Goal: Information Seeking & Learning: Learn about a topic

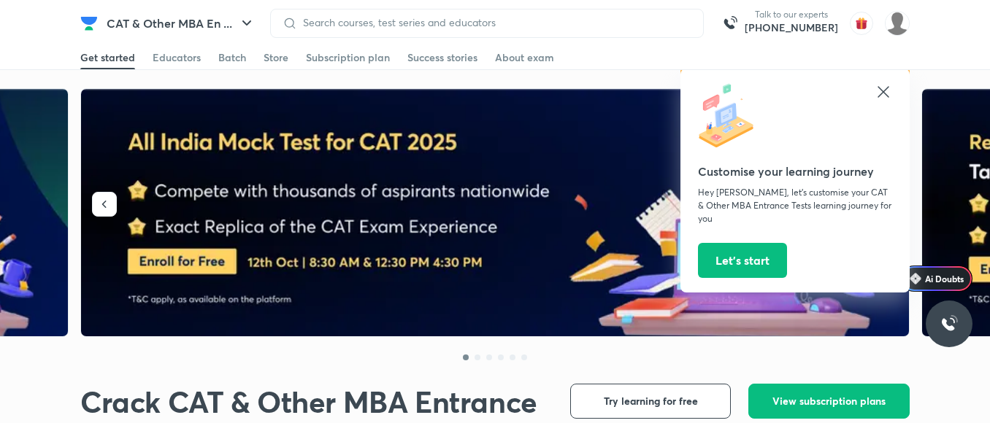
click at [884, 95] on icon at bounding box center [884, 92] width 18 height 18
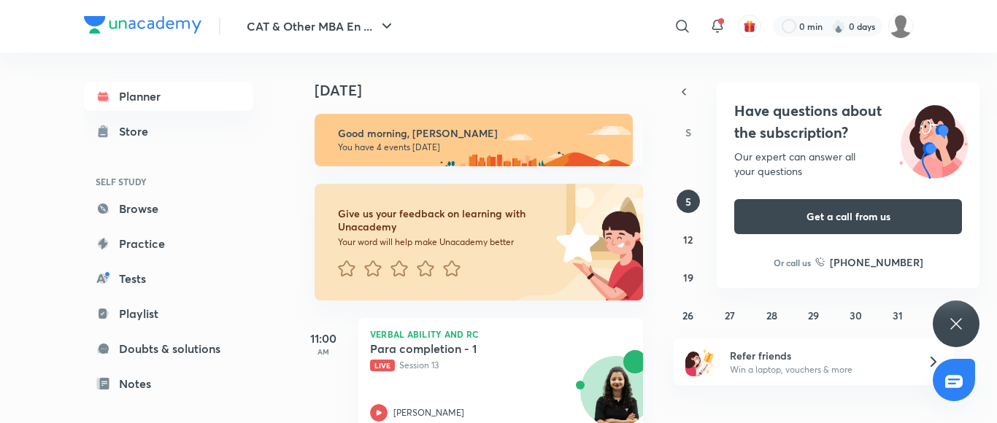
scroll to position [314, 0]
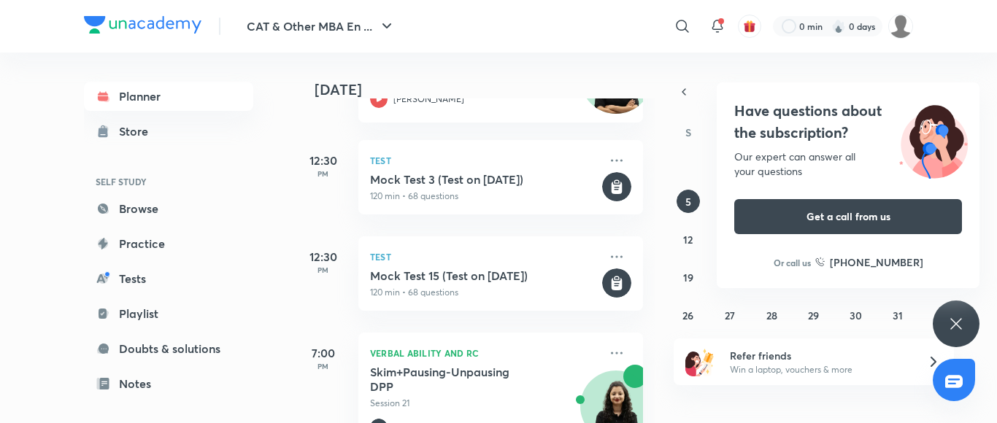
click at [948, 314] on div "Have questions about the subscription? Our expert can answer all your questions…" at bounding box center [956, 324] width 47 height 47
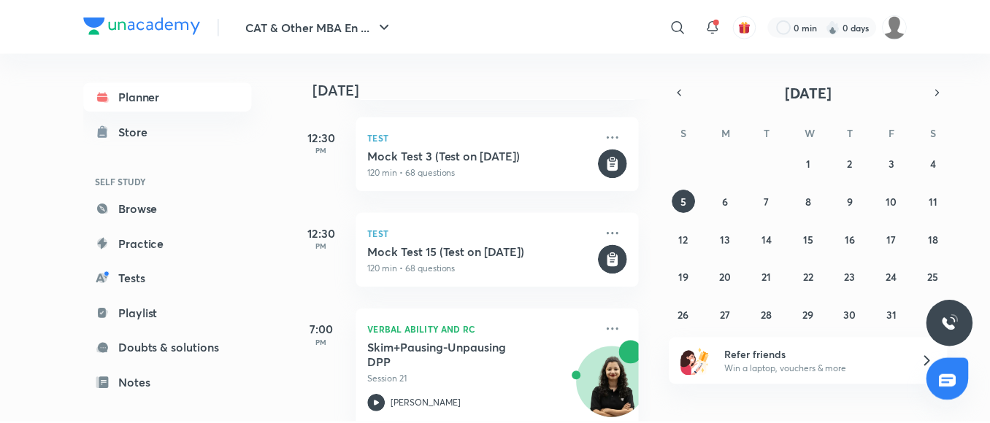
scroll to position [366, 0]
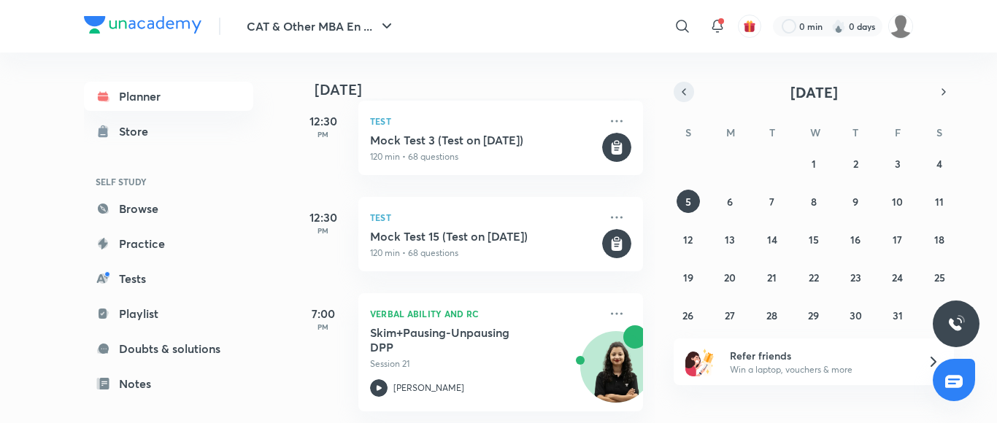
click at [684, 88] on icon "button" at bounding box center [684, 91] width 12 height 13
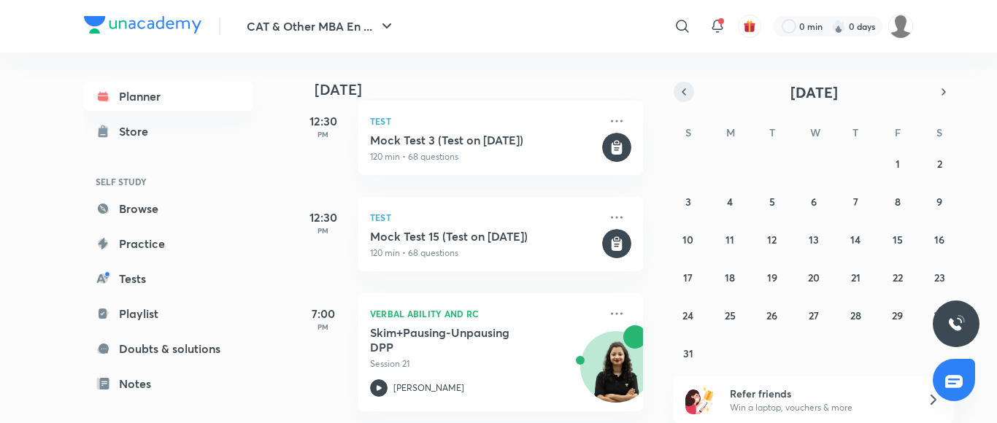
click at [684, 88] on icon "button" at bounding box center [684, 91] width 12 height 13
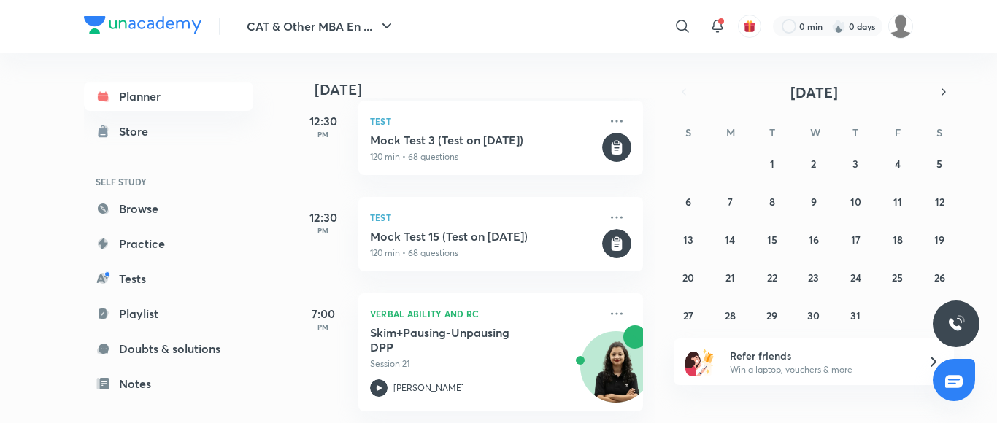
click at [684, 88] on icon "button" at bounding box center [684, 91] width 12 height 13
click at [683, 23] on icon at bounding box center [683, 27] width 18 height 18
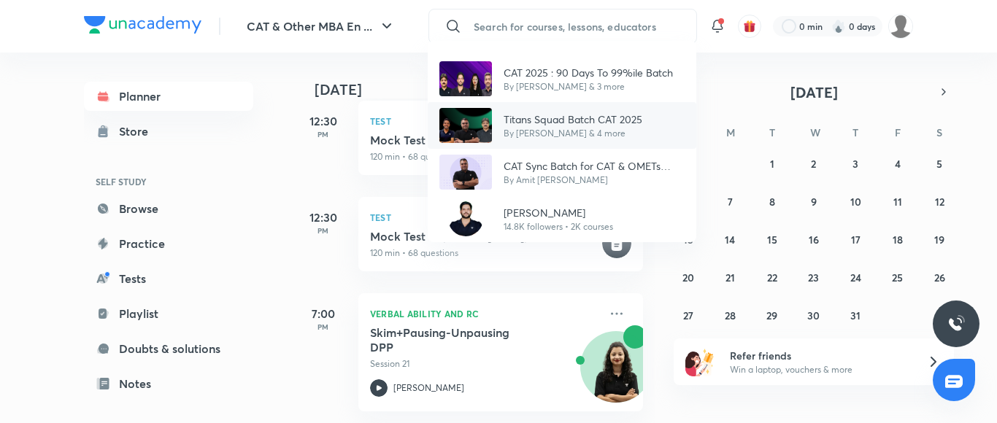
click at [564, 118] on p "Titans Squad Batch CAT 2025" at bounding box center [573, 119] width 139 height 15
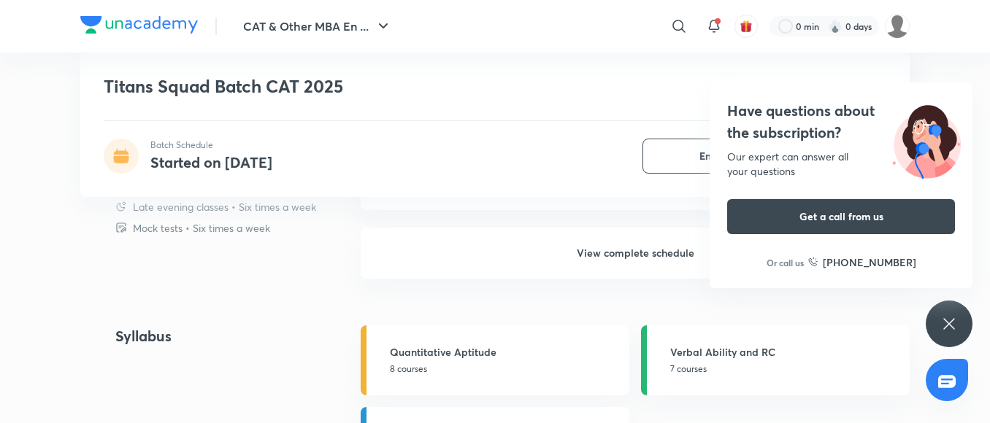
scroll to position [1548, 0]
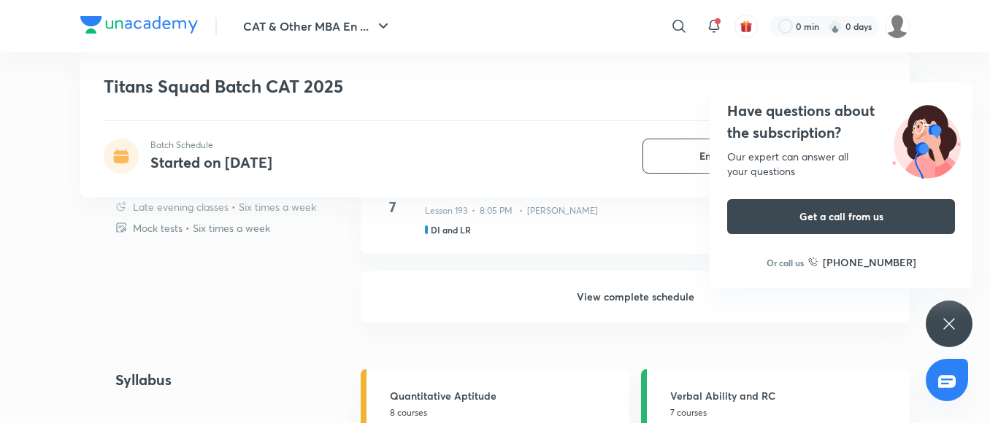
click at [617, 291] on h6 "View complete schedule" at bounding box center [635, 297] width 549 height 51
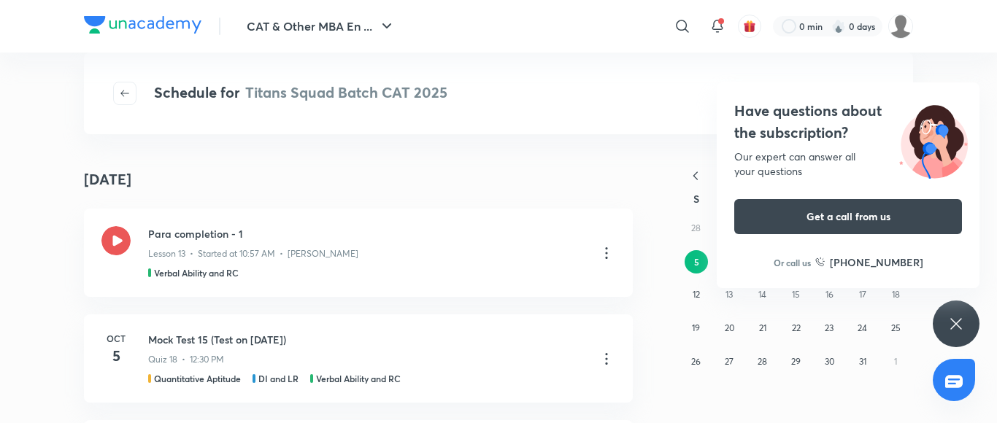
click at [696, 174] on icon "button" at bounding box center [696, 176] width 4 height 8
click at [961, 325] on icon at bounding box center [957, 324] width 18 height 18
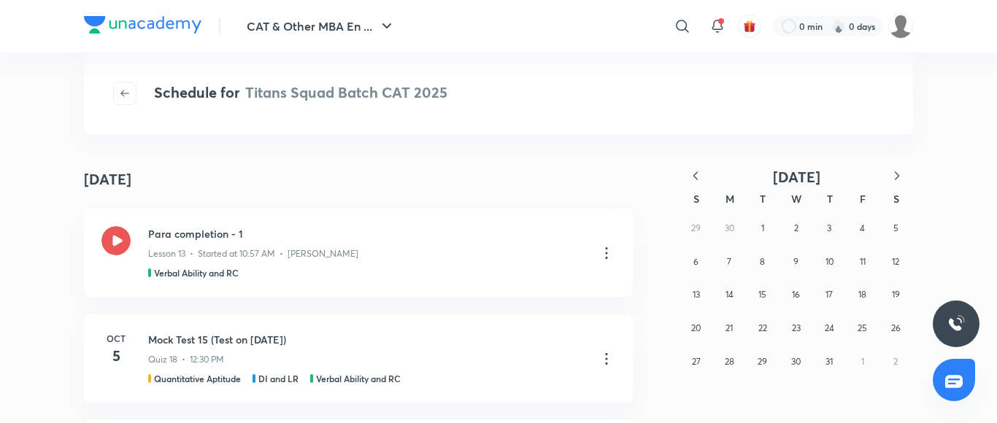
click at [697, 173] on icon "button" at bounding box center [696, 176] width 4 height 8
click at [726, 258] on button "5" at bounding box center [729, 261] width 23 height 23
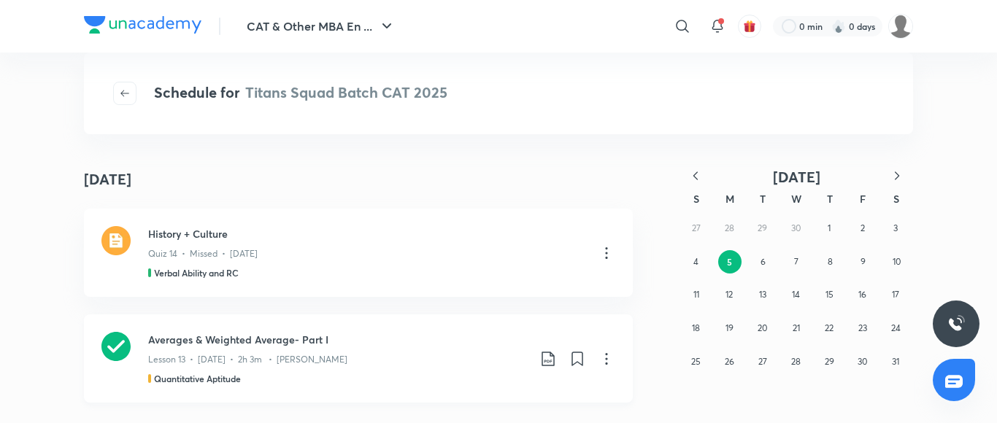
click at [112, 342] on icon at bounding box center [115, 346] width 29 height 29
